Goal: Check status: Check status

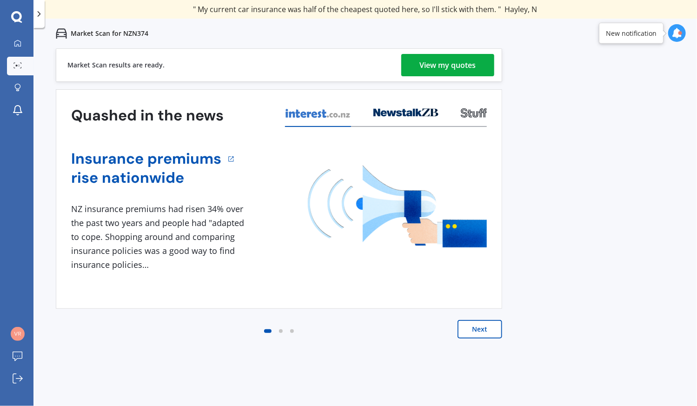
click at [469, 325] on button "Next" at bounding box center [479, 329] width 45 height 19
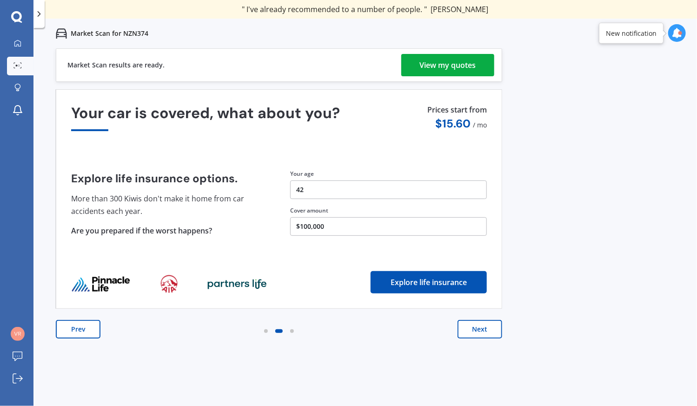
click at [88, 325] on button "Prev" at bounding box center [78, 329] width 45 height 19
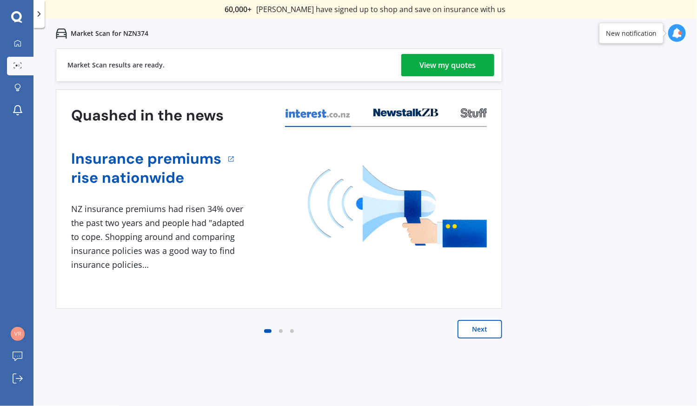
click at [467, 333] on button "Next" at bounding box center [479, 329] width 45 height 19
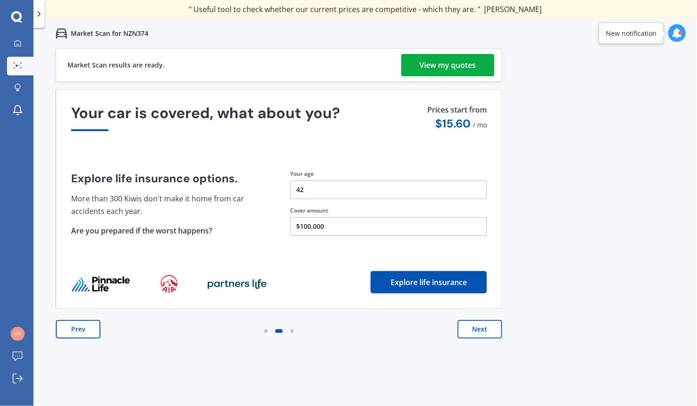
click at [467, 333] on button "Next" at bounding box center [479, 329] width 45 height 19
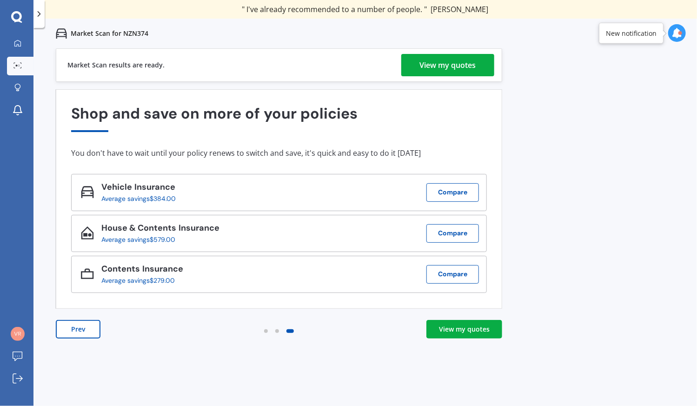
click at [559, 180] on div "Previous 60,000+ Kiwis have signed up to shop and save on insurance with us " H…" at bounding box center [364, 251] width 663 height 406
click at [216, 367] on div "Previous 60,000+ Kiwis have signed up to shop and save on insurance with us " H…" at bounding box center [364, 251] width 663 height 406
click at [435, 72] on div "View my quotes" at bounding box center [448, 65] width 56 height 22
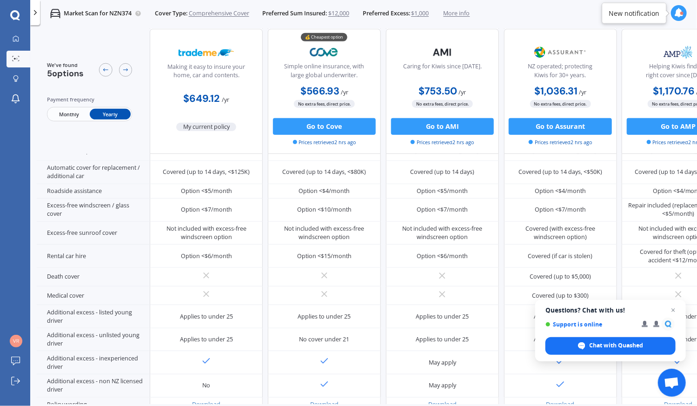
scroll to position [295, 0]
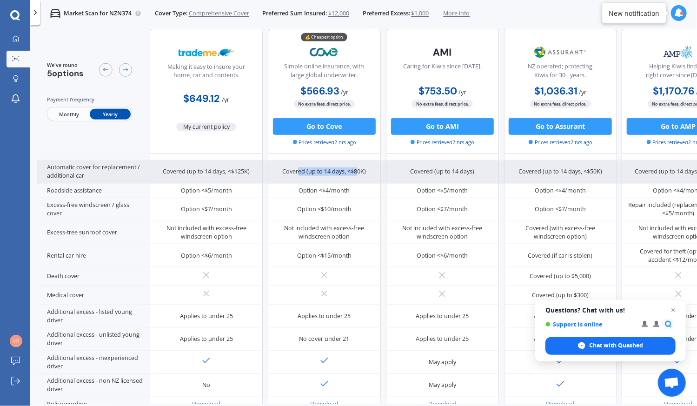
drag, startPoint x: 301, startPoint y: 167, endPoint x: 356, endPoint y: 177, distance: 56.1
click at [356, 177] on div "Covered (up to 14 days, <$80K)" at bounding box center [324, 171] width 113 height 23
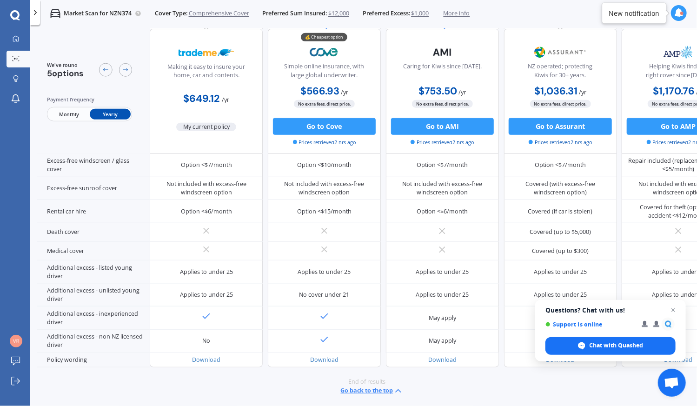
scroll to position [344, 47]
